Goal: Check status: Check status

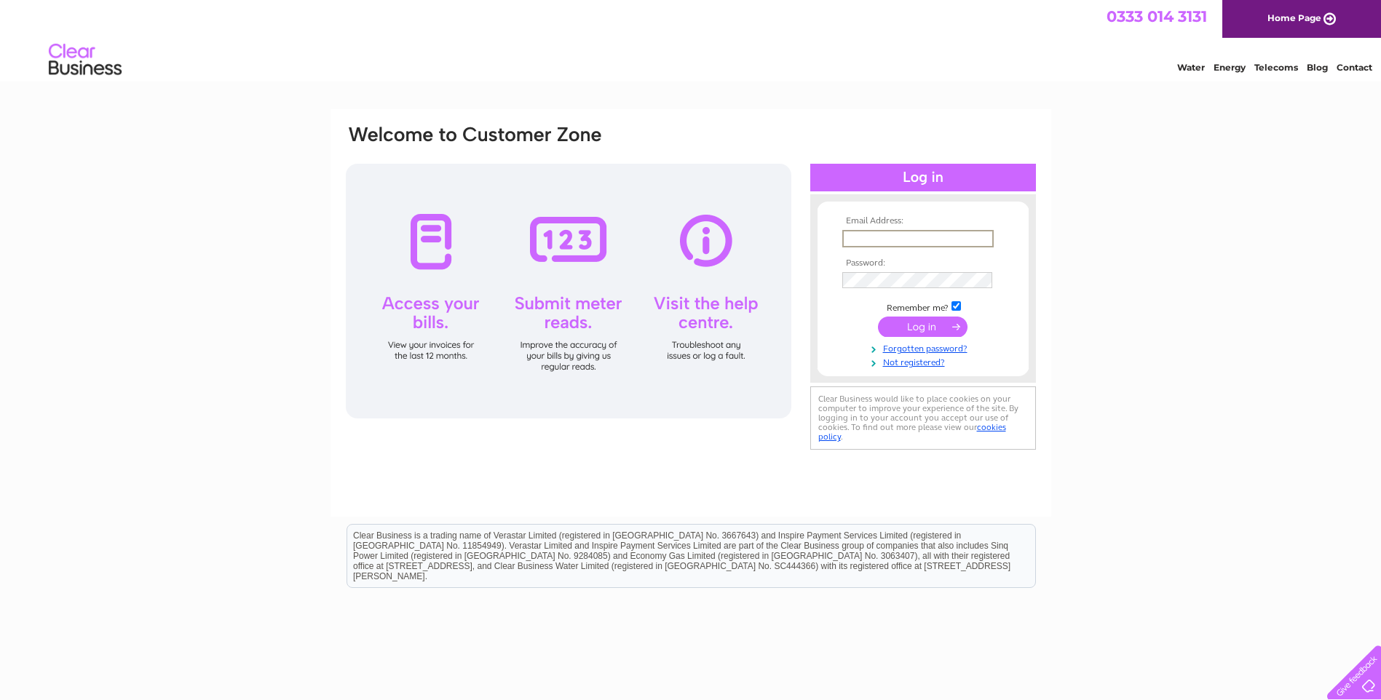
click at [904, 237] on input "text" at bounding box center [917, 238] width 151 height 17
type input "[EMAIL_ADDRESS][DOMAIN_NAME]"
click at [935, 331] on input "submit" at bounding box center [923, 327] width 90 height 20
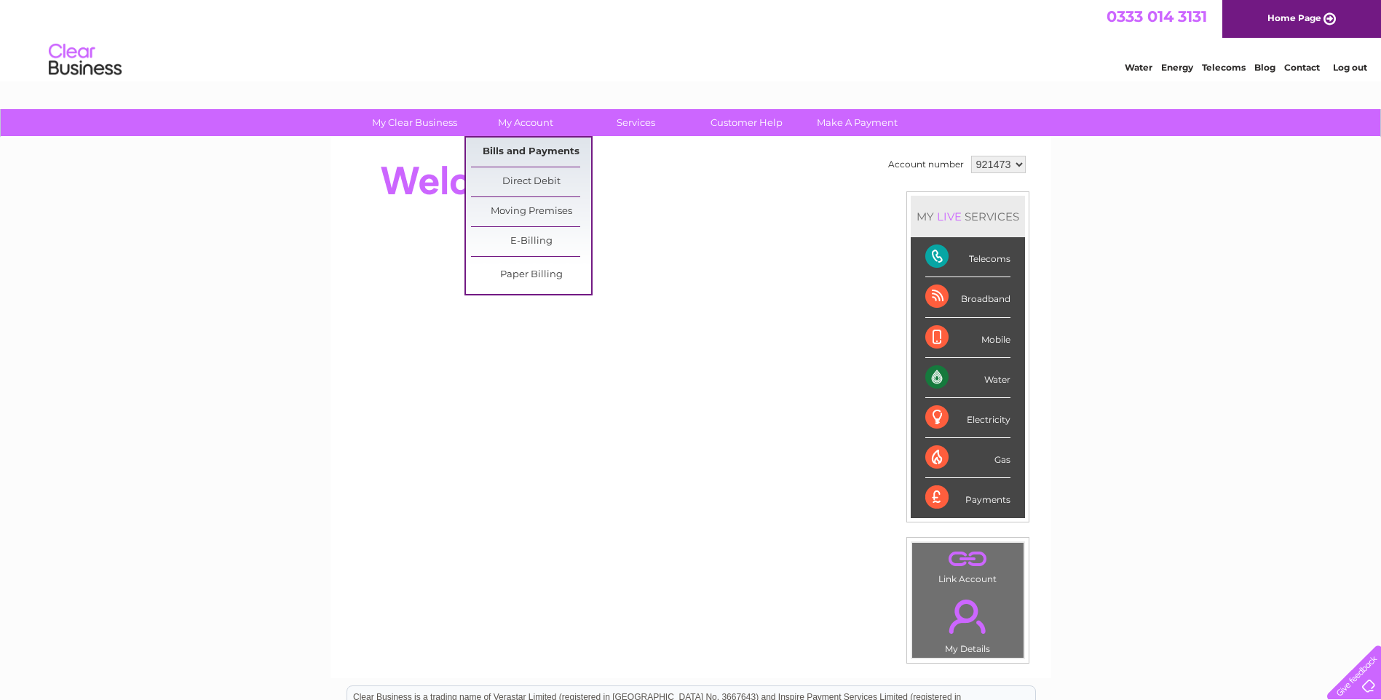
click at [536, 147] on link "Bills and Payments" at bounding box center [531, 152] width 120 height 29
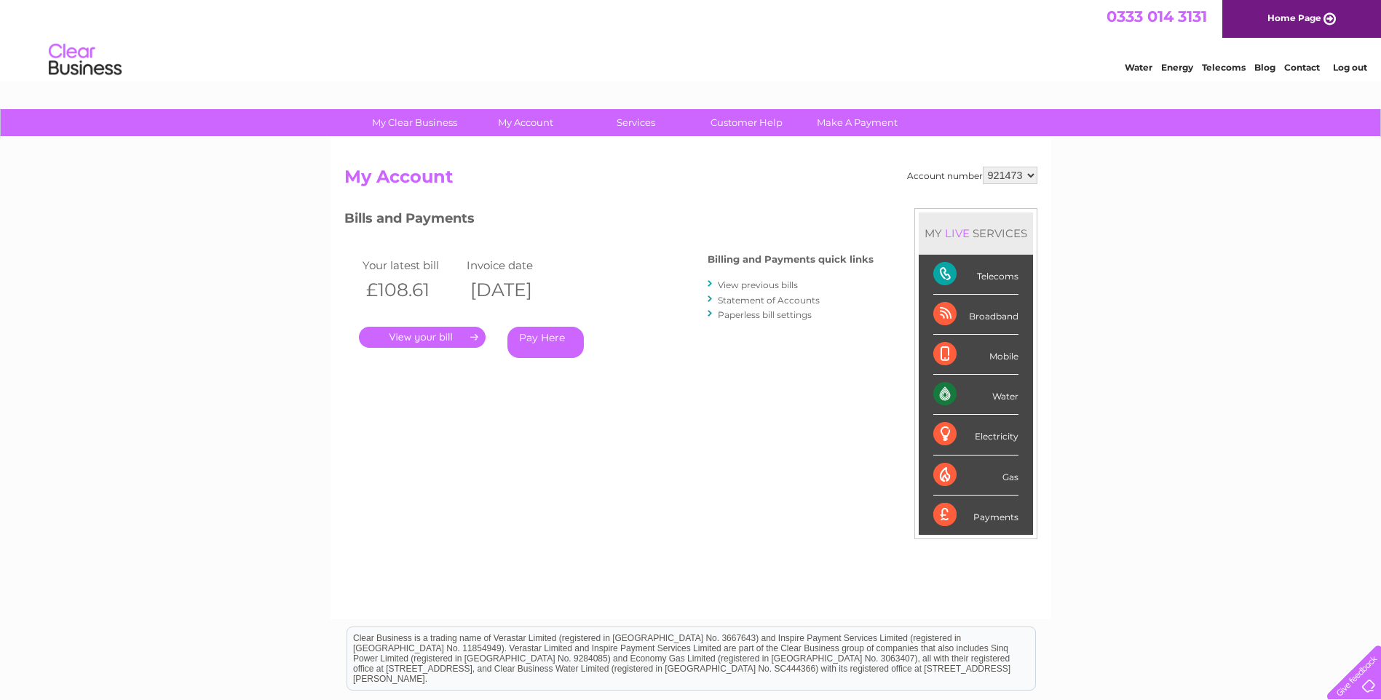
click at [452, 342] on link "." at bounding box center [422, 337] width 127 height 21
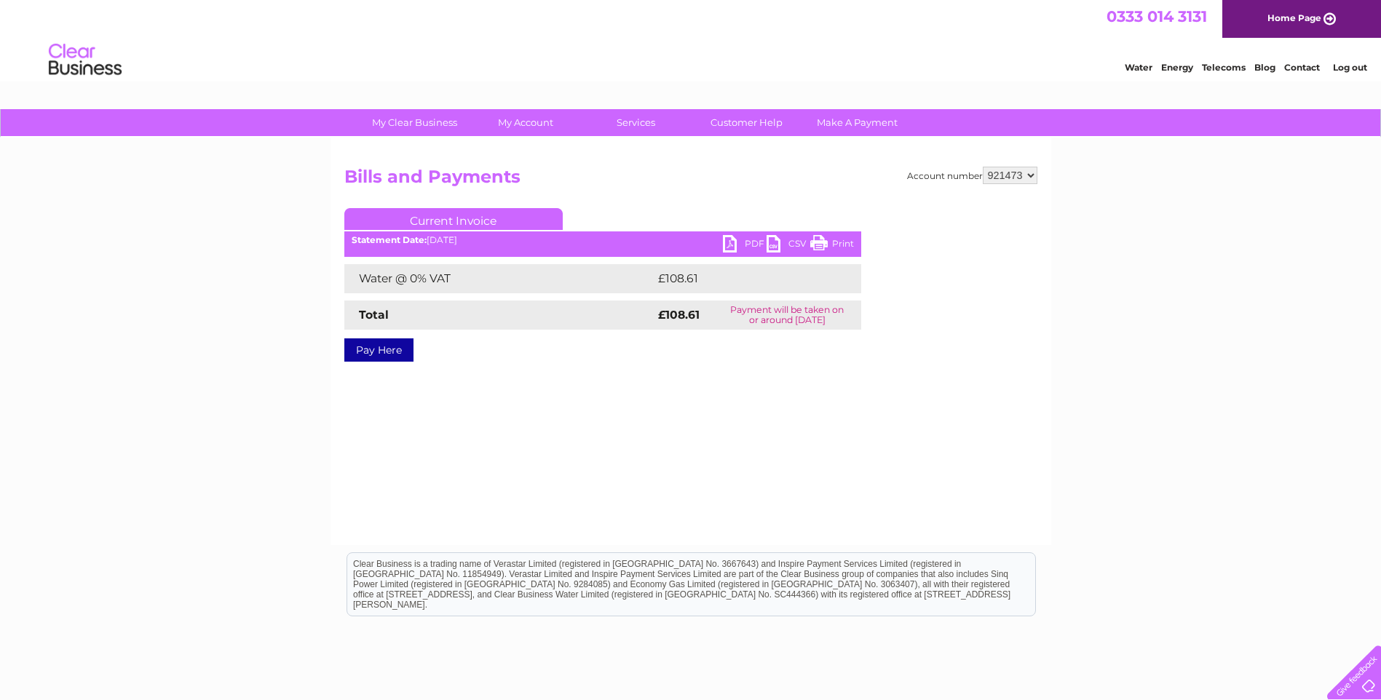
click at [729, 245] on link "PDF" at bounding box center [745, 245] width 44 height 21
